Goal: Task Accomplishment & Management: Manage account settings

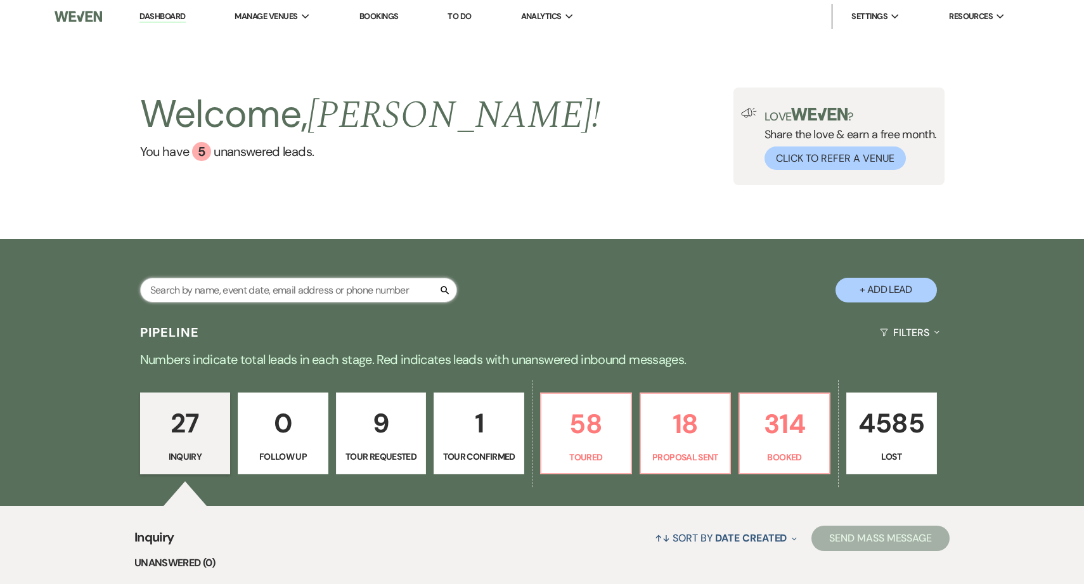
click at [373, 295] on input "text" at bounding box center [298, 290] width 317 height 25
type input "fitzpat"
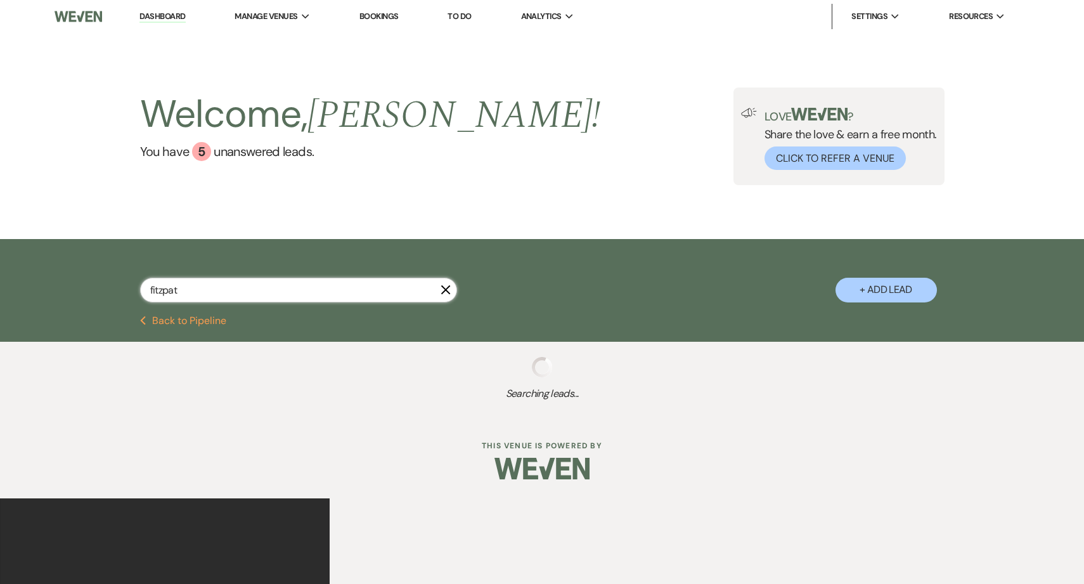
select select "8"
select select "5"
select select "8"
select select "5"
select select "8"
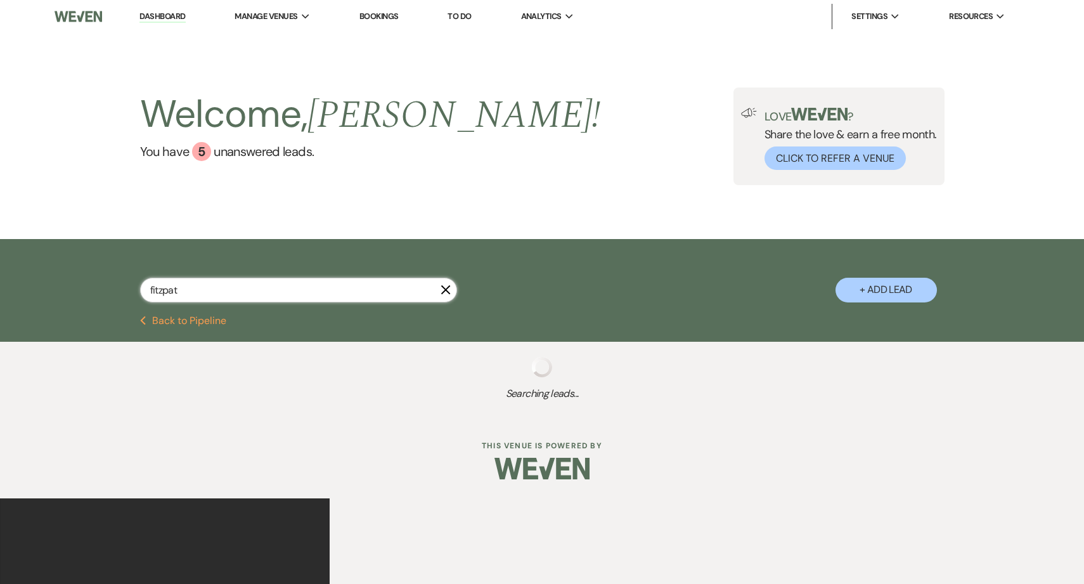
select select "6"
select select "8"
select select "5"
select select "8"
select select "5"
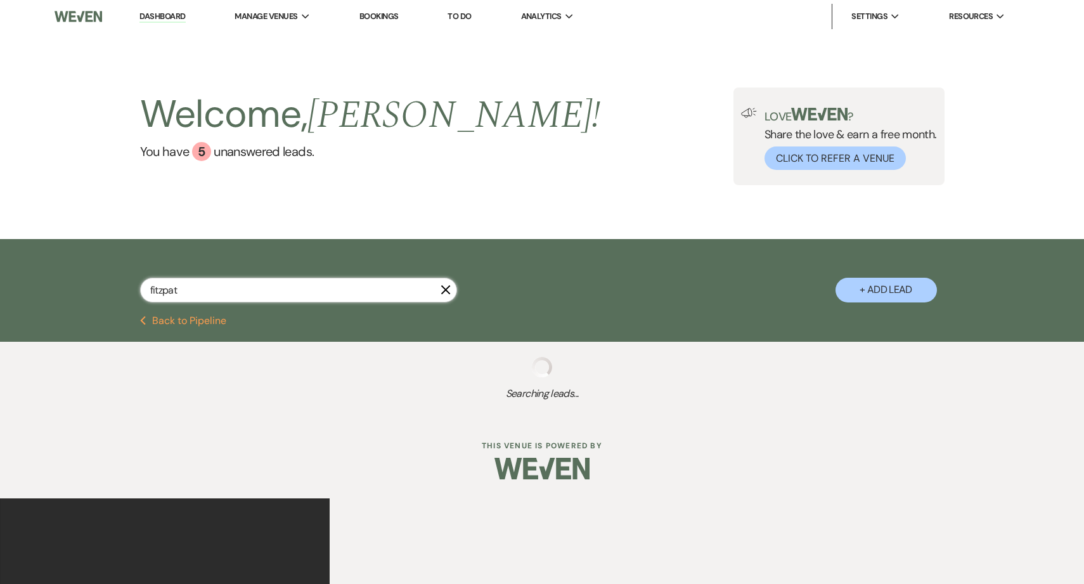
select select "8"
select select "5"
select select "8"
select select "10"
select select "8"
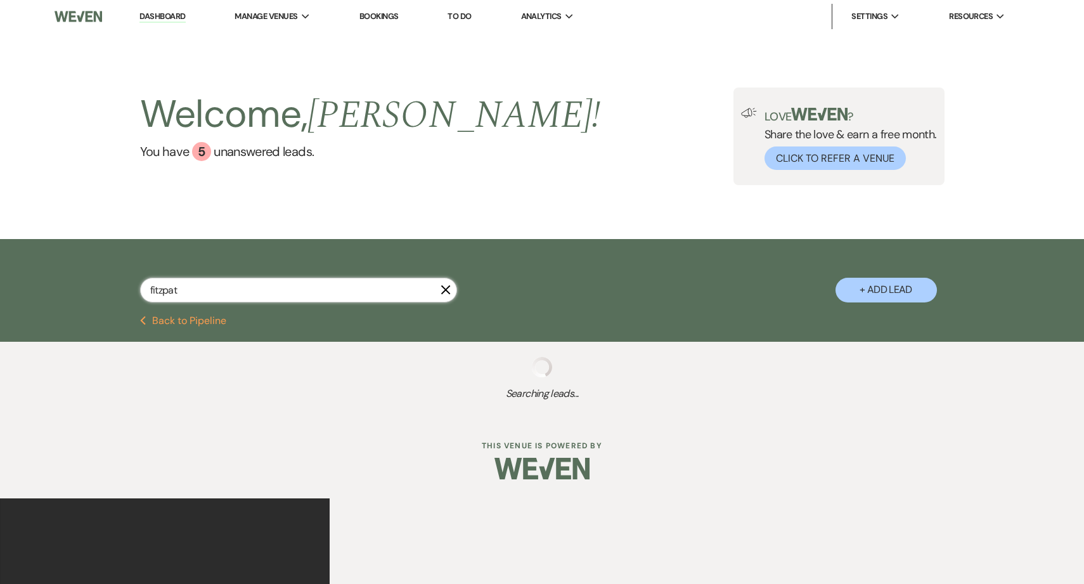
select select "5"
select select "8"
select select "2"
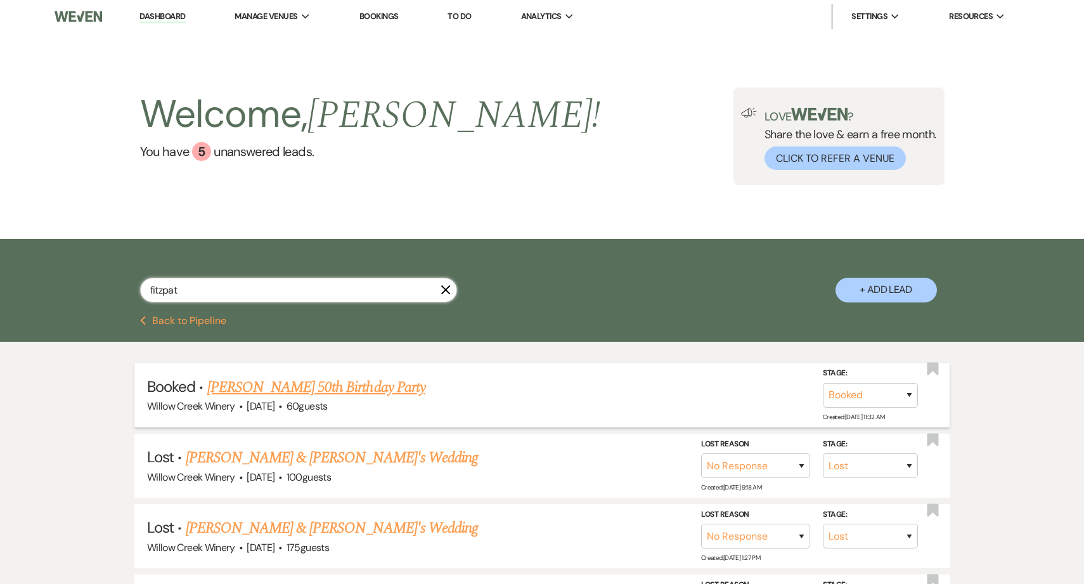
type input "fitzpat"
click at [334, 389] on link "[PERSON_NAME] 50th Birthday Party" at bounding box center [316, 387] width 218 height 23
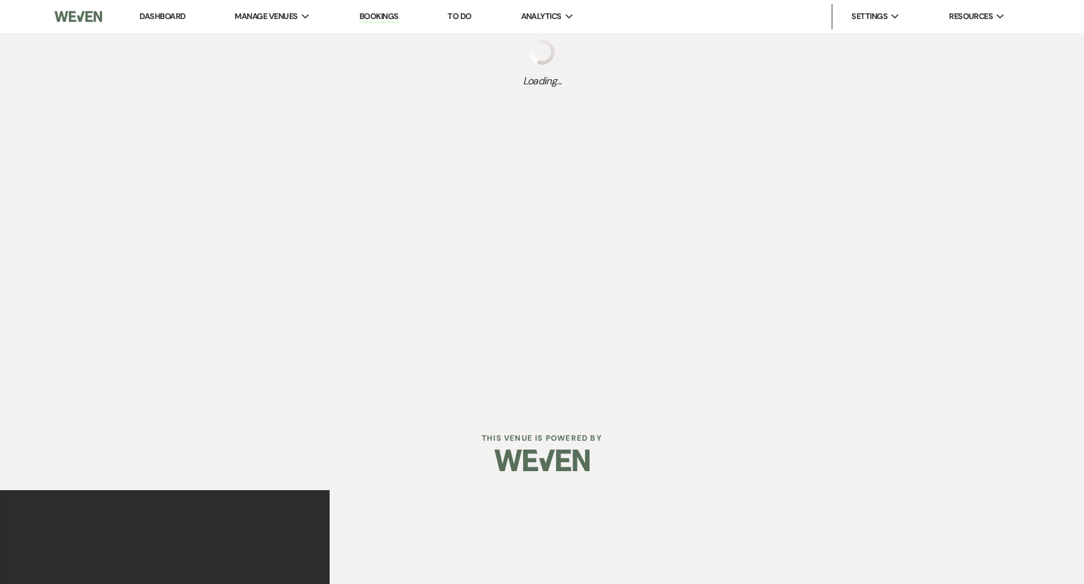
select select "14"
select select "4"
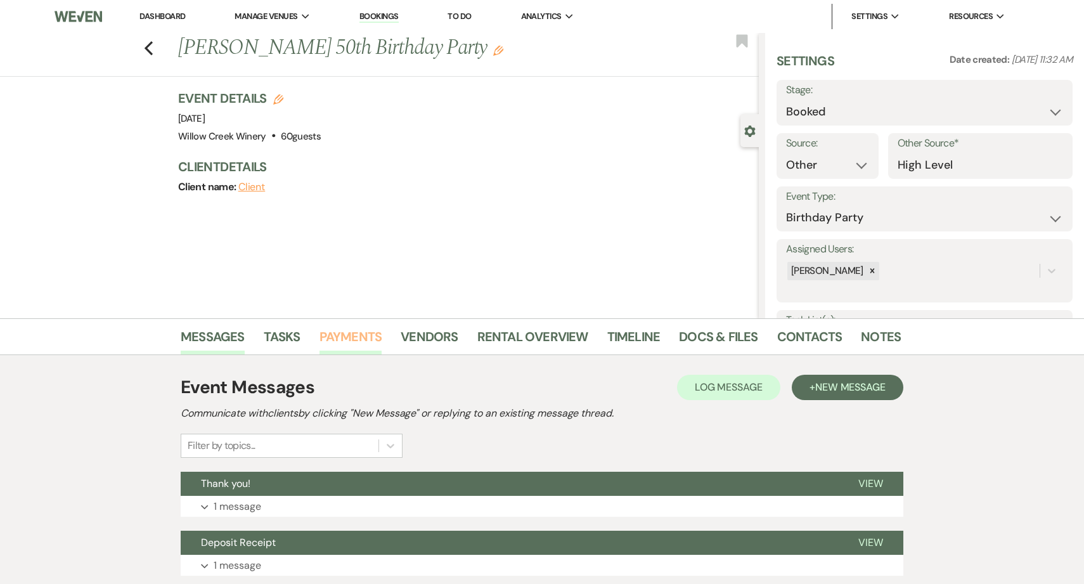
click at [356, 336] on link "Payments" at bounding box center [350, 340] width 63 height 28
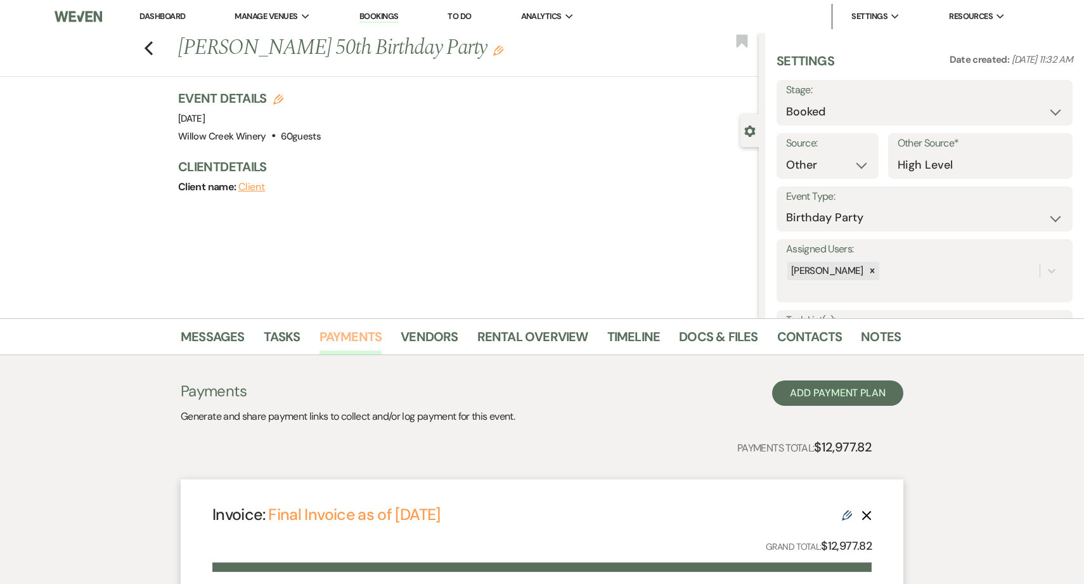
scroll to position [273, 0]
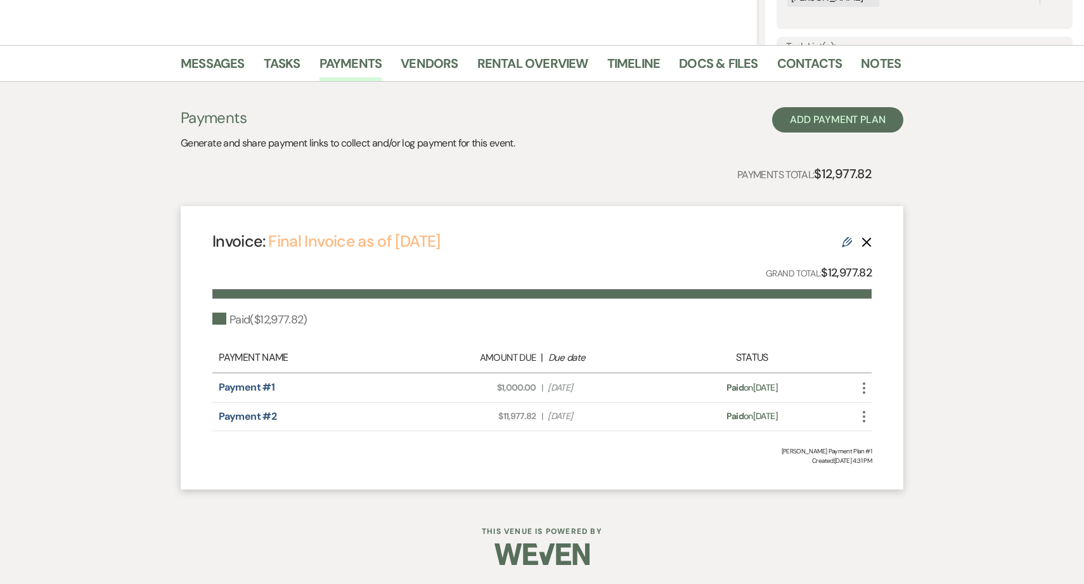
click at [374, 241] on link "Final Invoice as of [DATE]" at bounding box center [354, 241] width 172 height 21
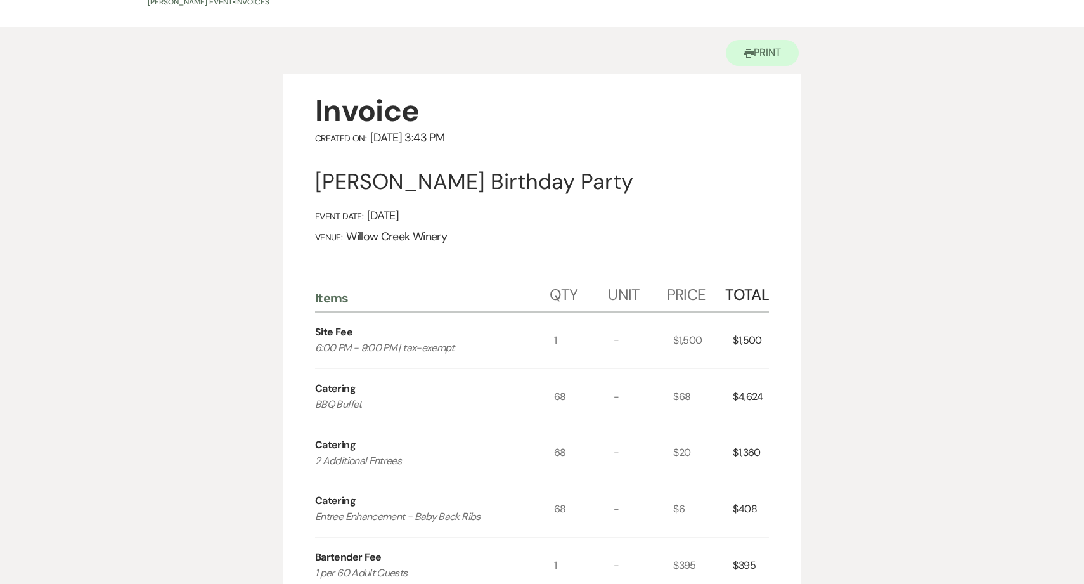
scroll to position [114, 0]
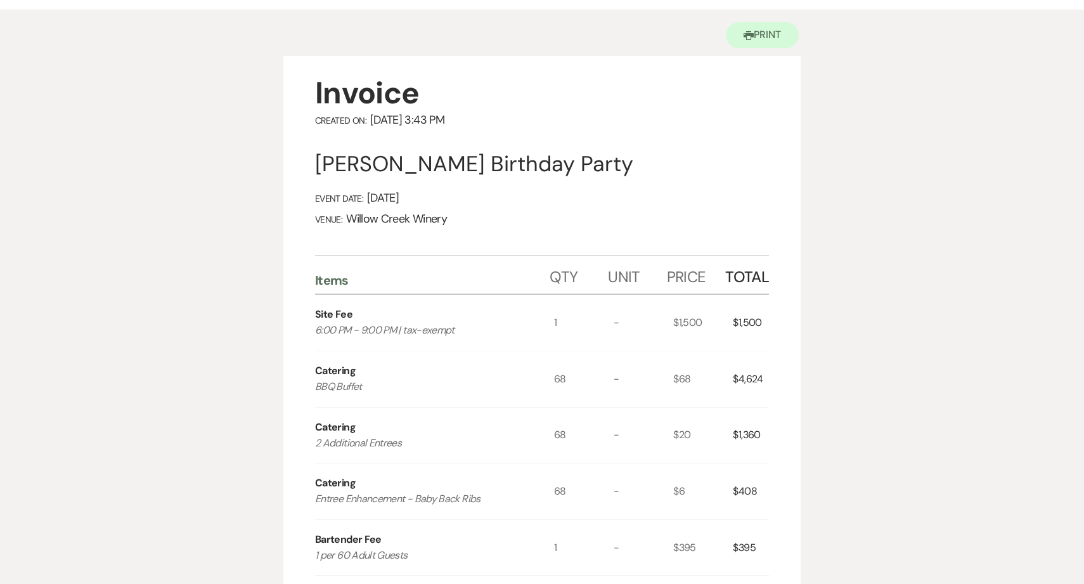
click at [749, 379] on div "$4,624" at bounding box center [750, 379] width 36 height 56
copy div "4,624"
click at [750, 435] on div "$1,360" at bounding box center [750, 435] width 36 height 56
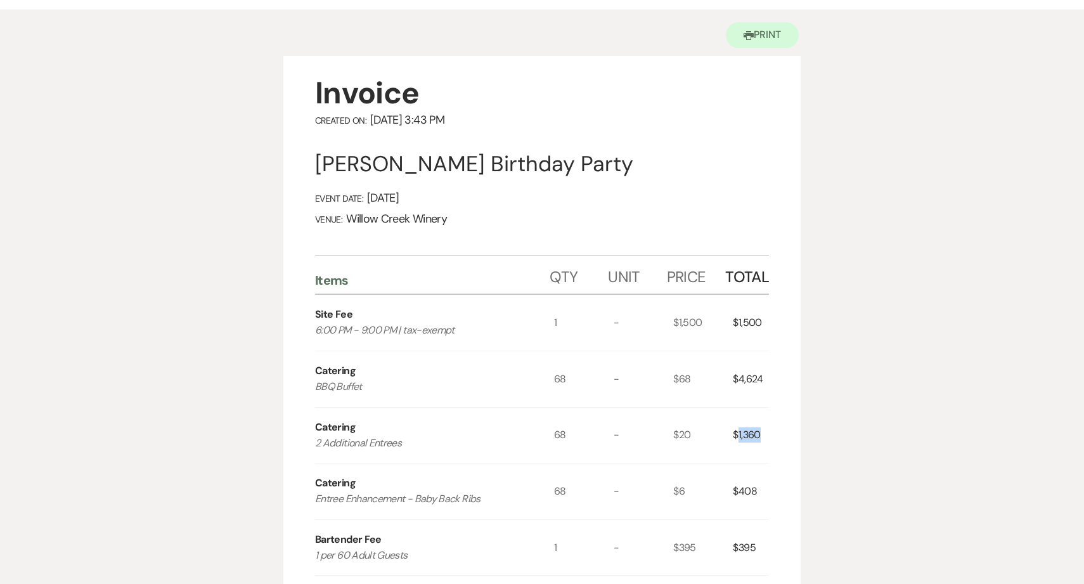
copy div "1,360"
click at [748, 492] on div "$408" at bounding box center [750, 491] width 36 height 56
copy div "408"
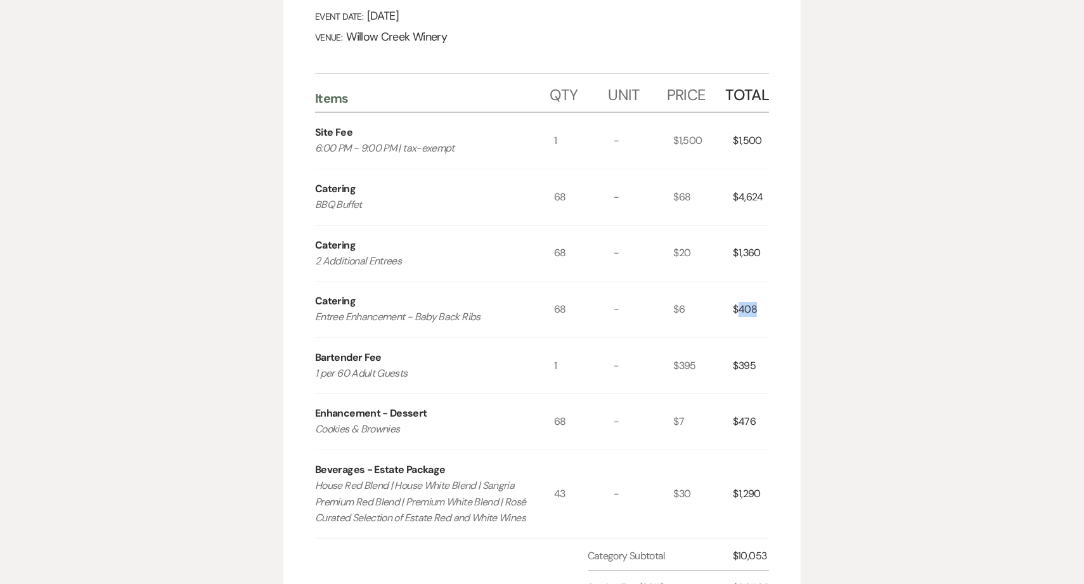
scroll to position [298, 0]
click at [748, 422] on div "$476" at bounding box center [750, 420] width 36 height 56
copy div "476"
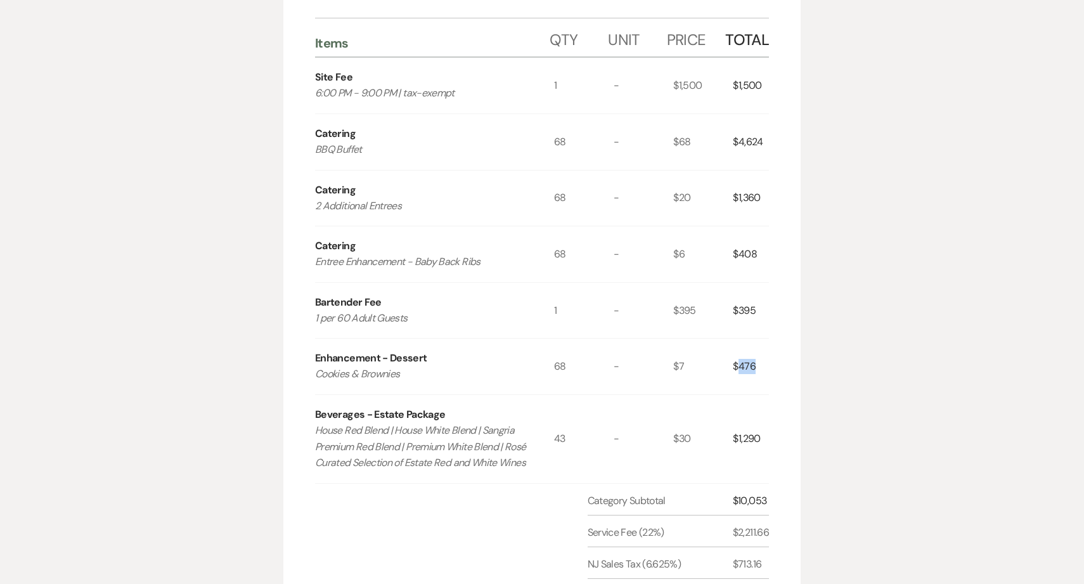
scroll to position [323, 0]
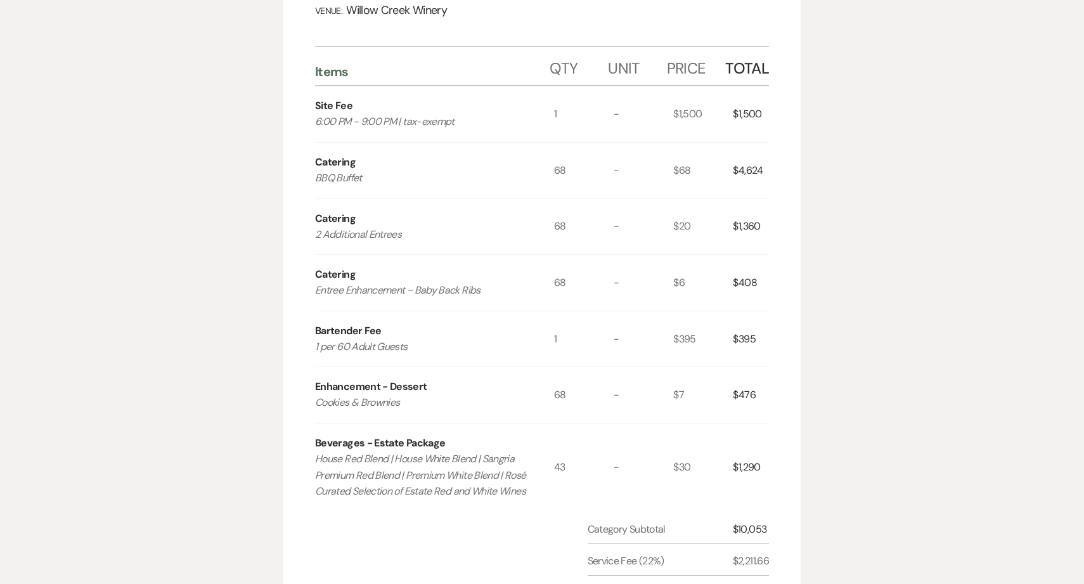
click at [745, 342] on div "$395" at bounding box center [750, 339] width 36 height 56
copy div "395"
